Goal: Transaction & Acquisition: Purchase product/service

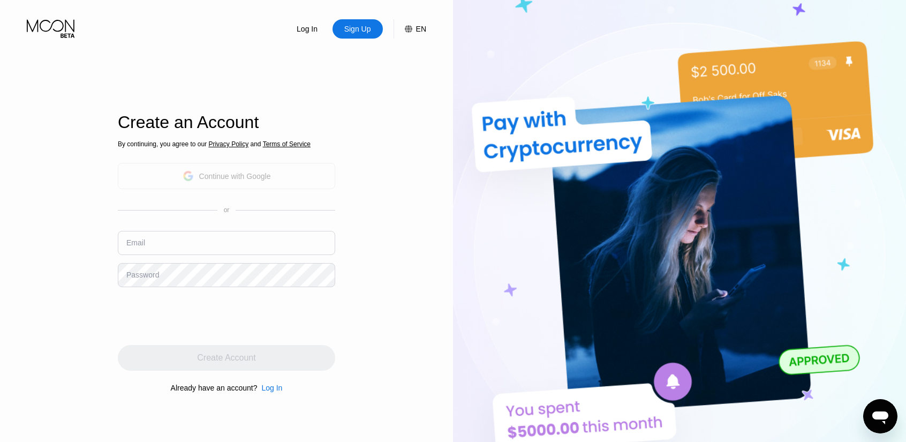
click at [250, 173] on div "Continue with Google" at bounding box center [235, 176] width 72 height 9
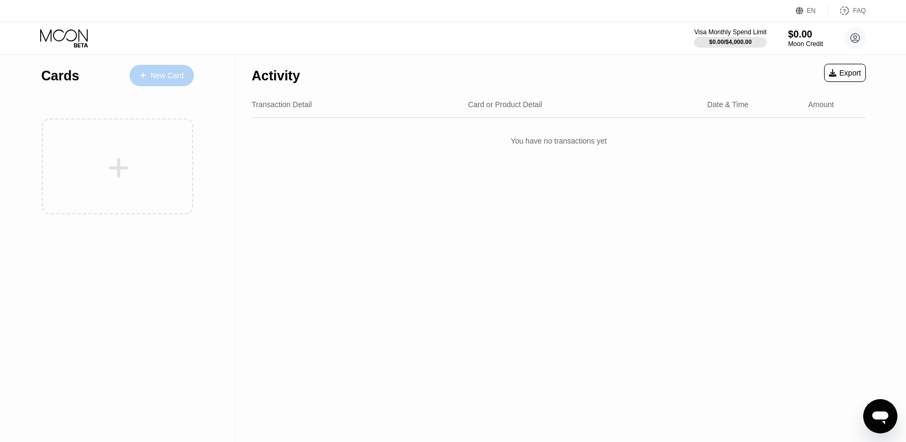
click at [151, 77] on div "New Card" at bounding box center [167, 75] width 33 height 9
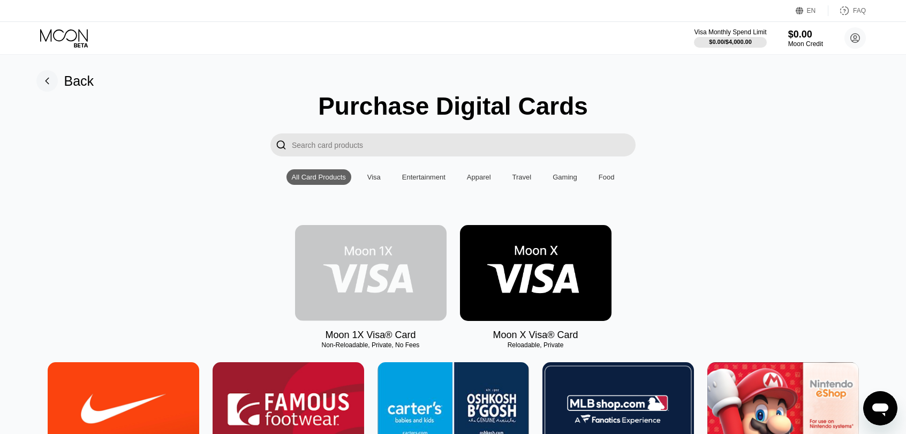
click at [416, 279] on img at bounding box center [371, 273] width 152 height 96
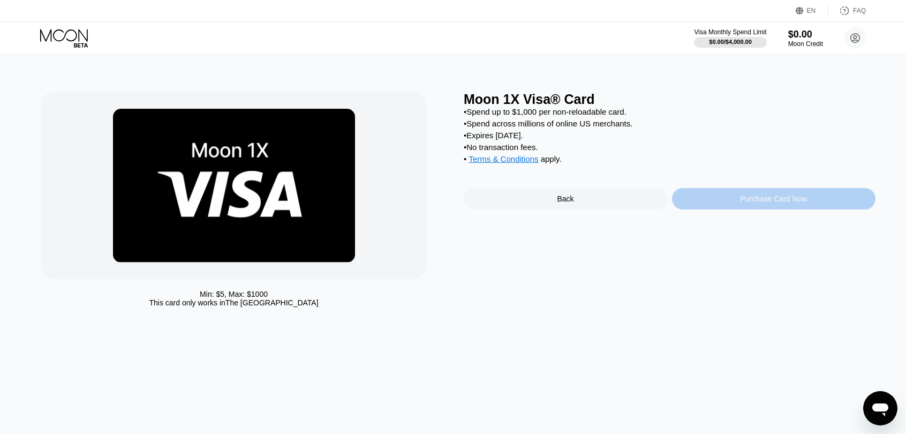
click at [804, 203] on div "Purchase Card Now" at bounding box center [773, 198] width 67 height 9
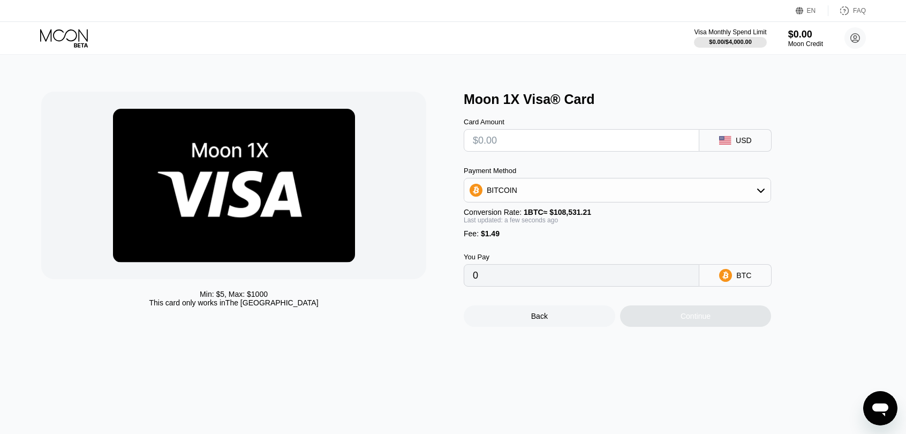
click at [566, 148] on input "text" at bounding box center [582, 140] width 218 height 21
type input "$5"
type input "0.00005980"
type input "$50"
type input "0.00047443"
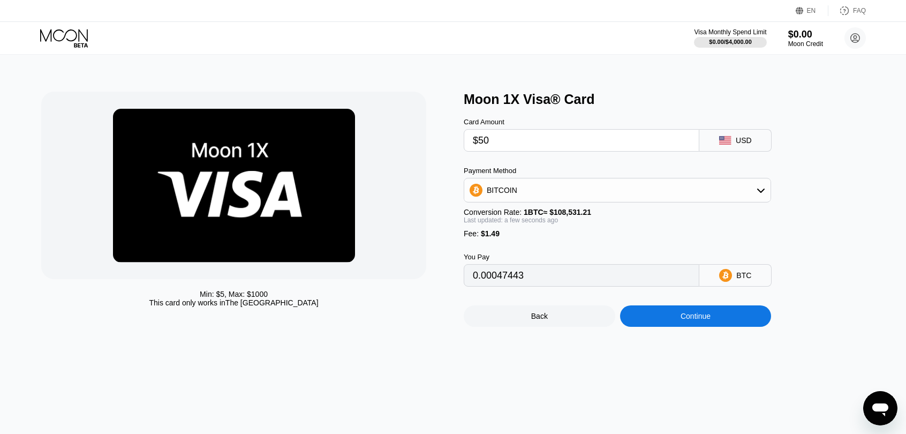
type input "$50"
click at [558, 199] on div "BITCOIN" at bounding box center [617, 189] width 306 height 21
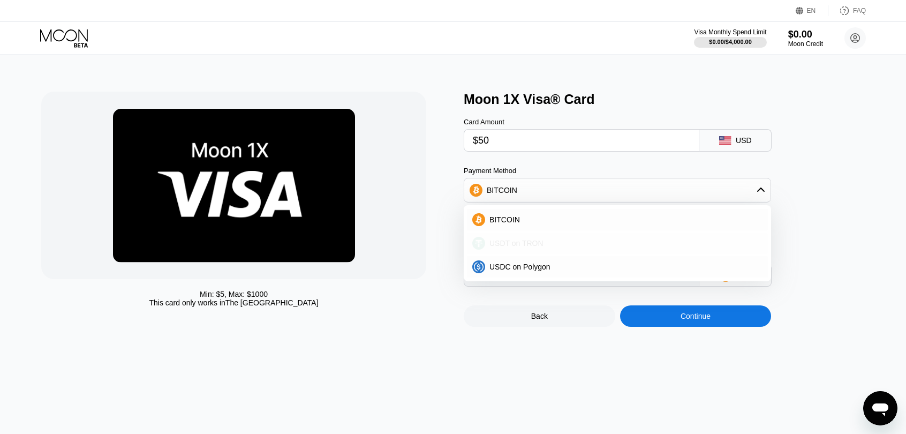
click at [553, 244] on div "USDT on TRON" at bounding box center [624, 243] width 278 height 9
type input "52.01"
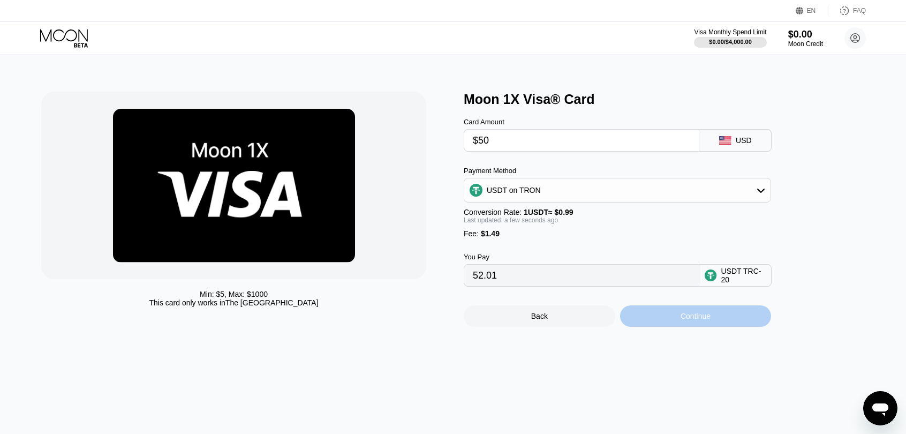
click at [681, 320] on div "Continue" at bounding box center [696, 316] width 30 height 9
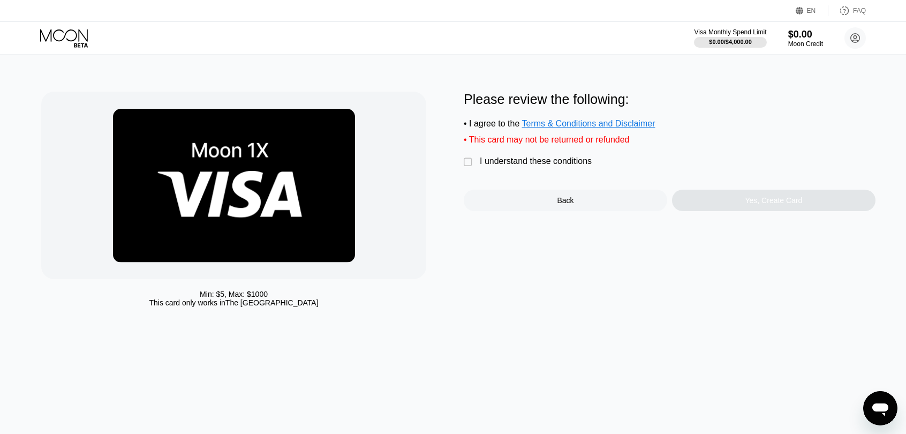
click at [467, 167] on div "" at bounding box center [469, 162] width 11 height 11
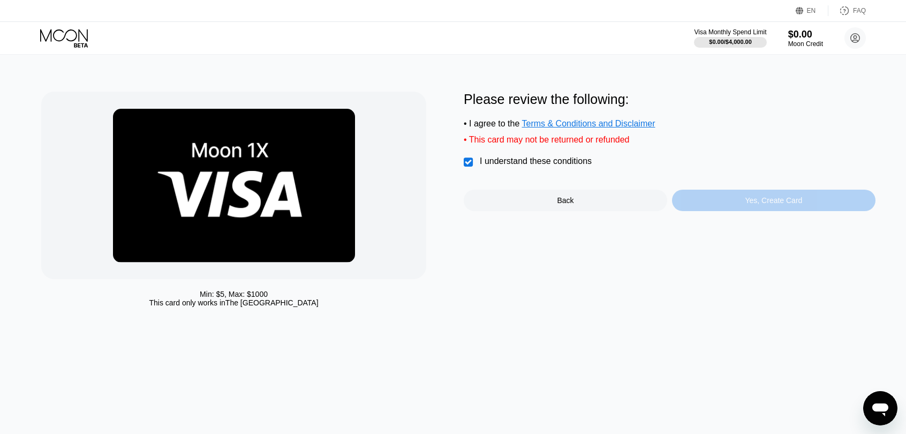
click at [726, 211] on div "Yes, Create Card" at bounding box center [774, 200] width 204 height 21
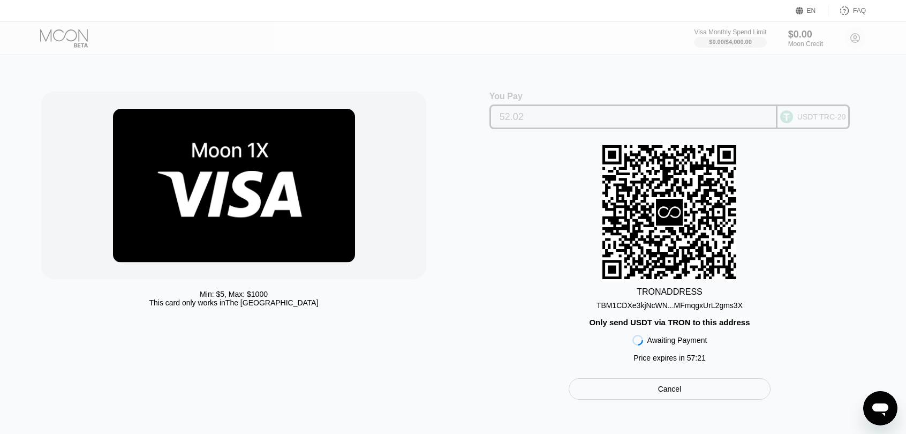
click at [809, 121] on div "USDT TRC-20" at bounding box center [822, 117] width 49 height 9
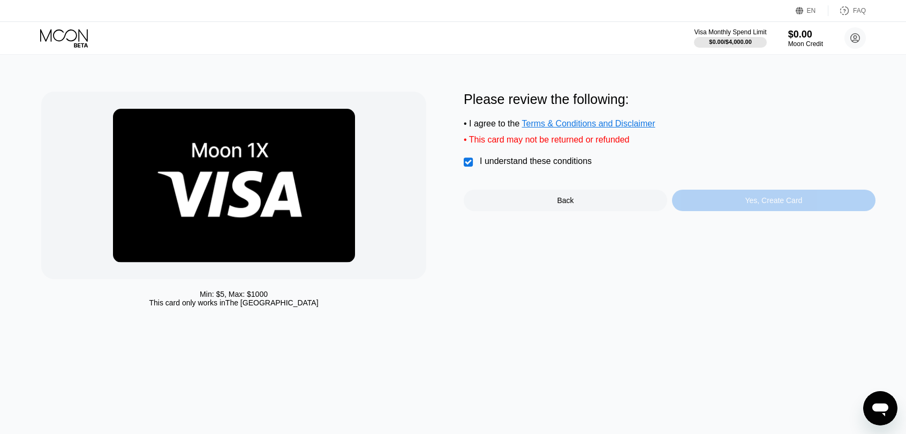
click at [759, 197] on div "Yes, Create Card" at bounding box center [774, 200] width 204 height 21
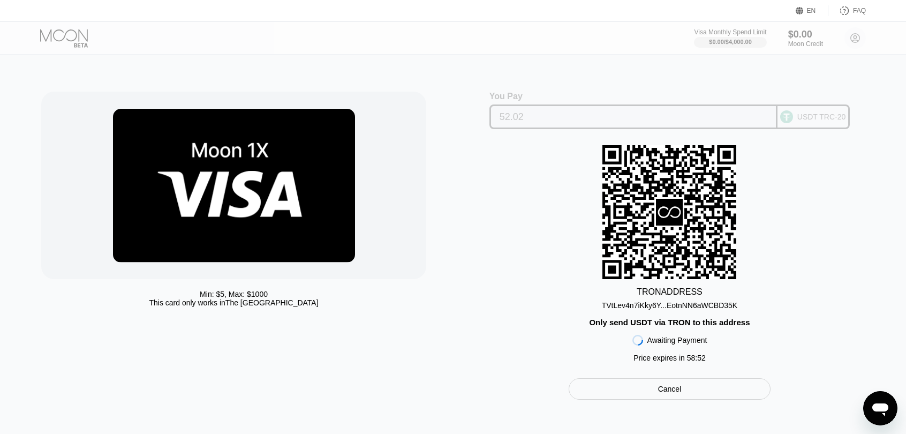
click at [808, 119] on div "USDT TRC-20" at bounding box center [822, 117] width 49 height 9
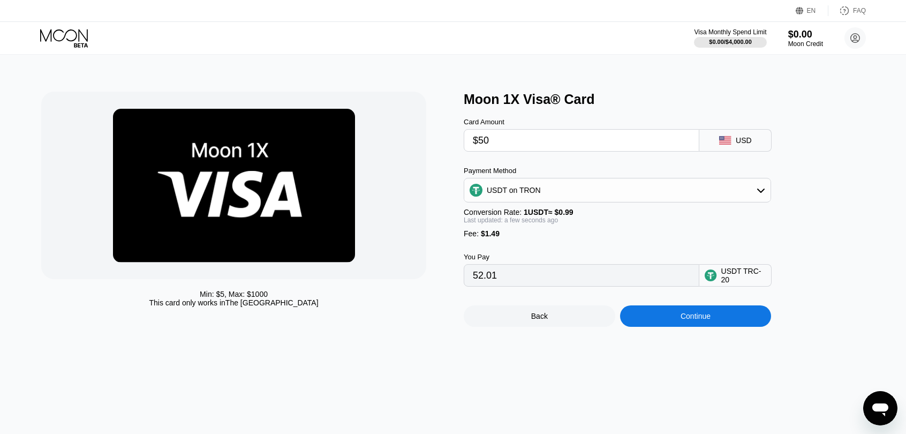
click at [721, 284] on div "USDT TRC-20" at bounding box center [736, 275] width 72 height 23
click at [678, 281] on input "52.01" at bounding box center [582, 275] width 218 height 21
click at [731, 193] on div "USDT on TRON" at bounding box center [617, 189] width 306 height 21
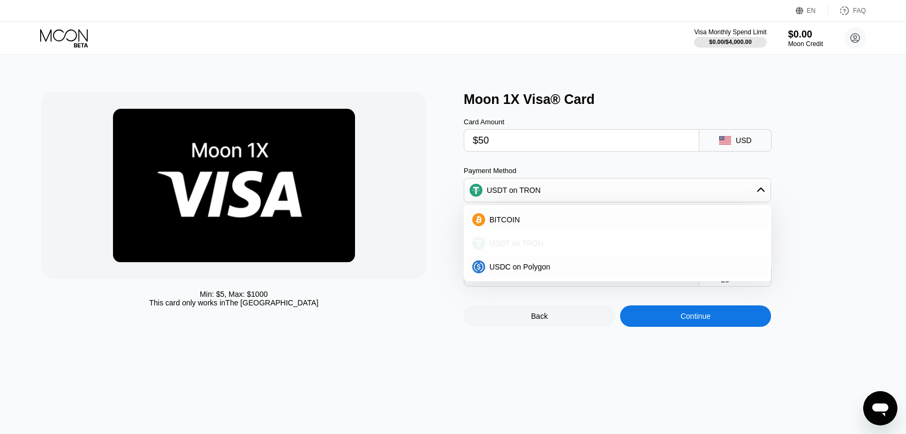
click at [629, 245] on div "USDT on TRON" at bounding box center [624, 243] width 278 height 9
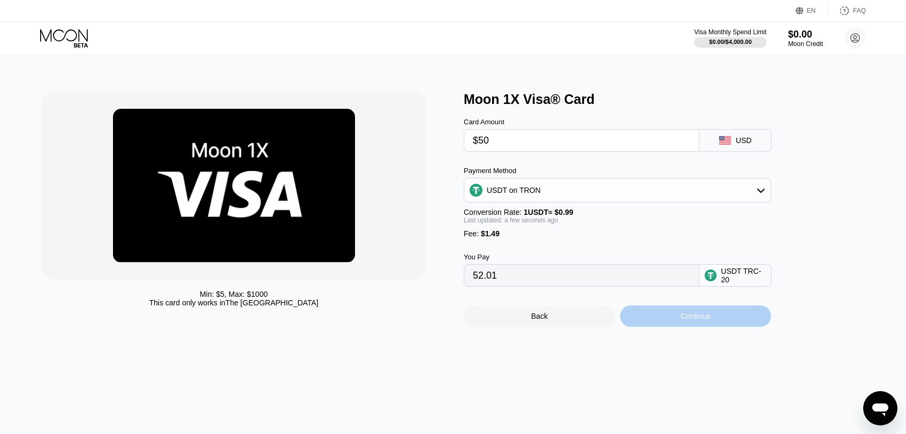
click at [719, 327] on div "Continue" at bounding box center [696, 315] width 152 height 21
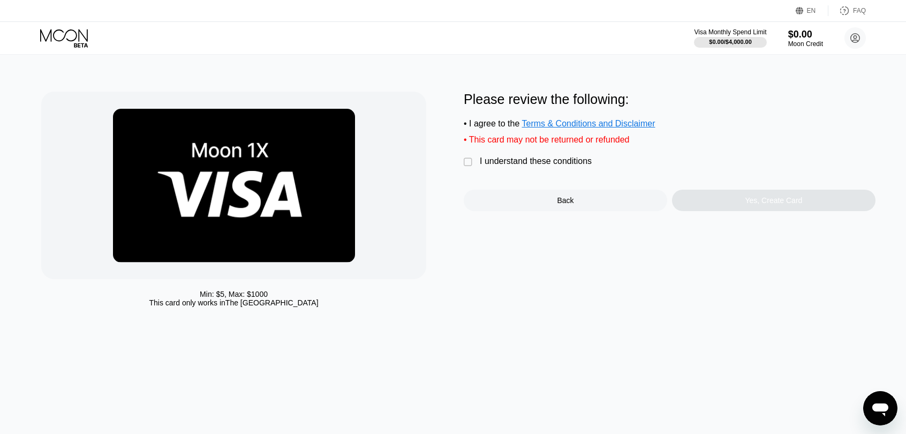
click at [492, 164] on div "I understand these conditions" at bounding box center [536, 161] width 112 height 10
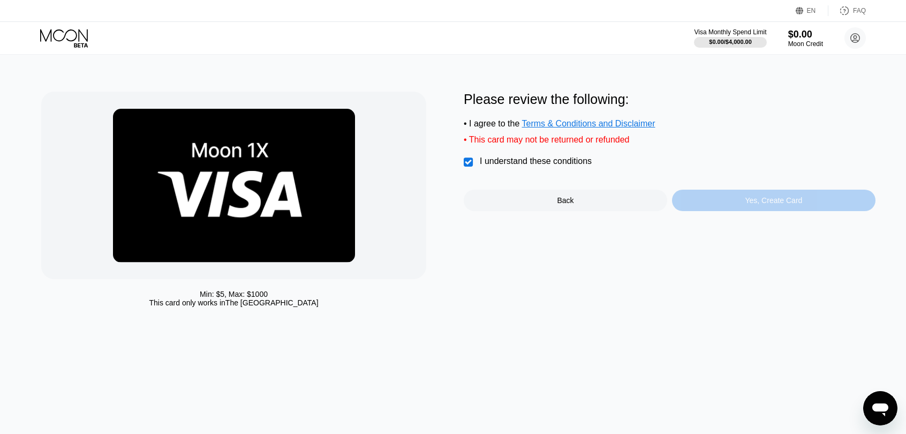
click at [815, 208] on div "Yes, Create Card" at bounding box center [774, 200] width 204 height 21
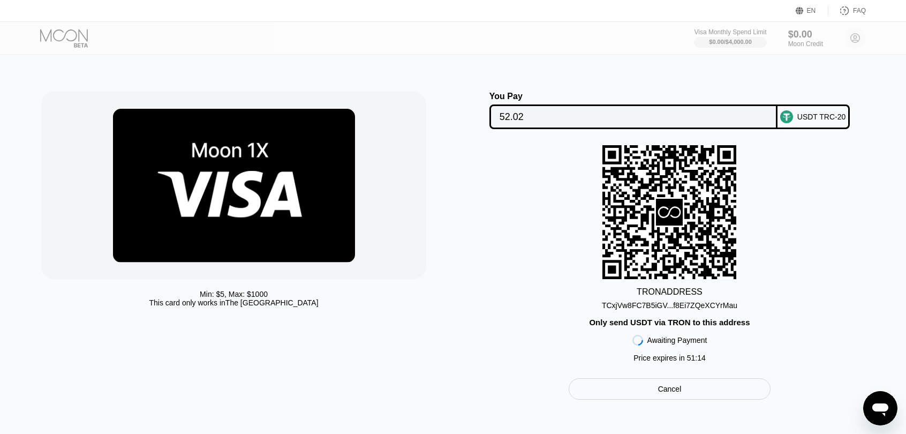
click at [815, 208] on div "TRON ADDRESS TCxjVw8FC7B5iGV...f8Ei7ZQeXCYrMau Only send USDT via TRON to this …" at bounding box center [670, 256] width 412 height 222
